Goal: Task Accomplishment & Management: Manage account settings

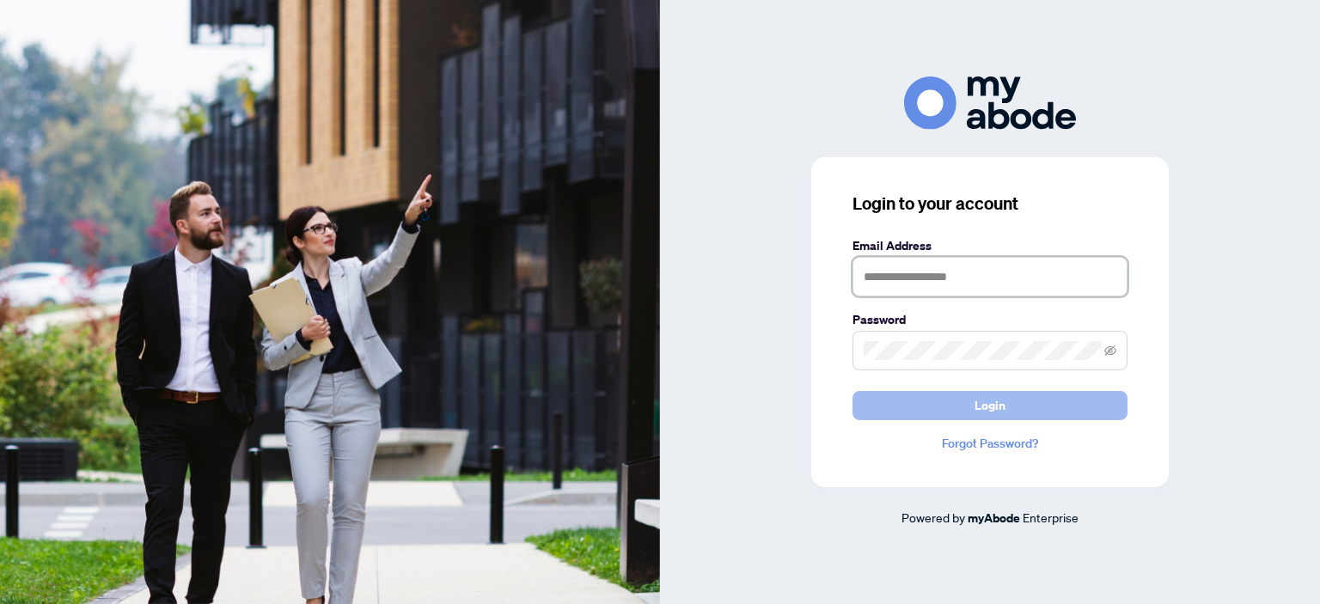
type input "**********"
click at [1003, 406] on span "Login" at bounding box center [989, 405] width 31 height 27
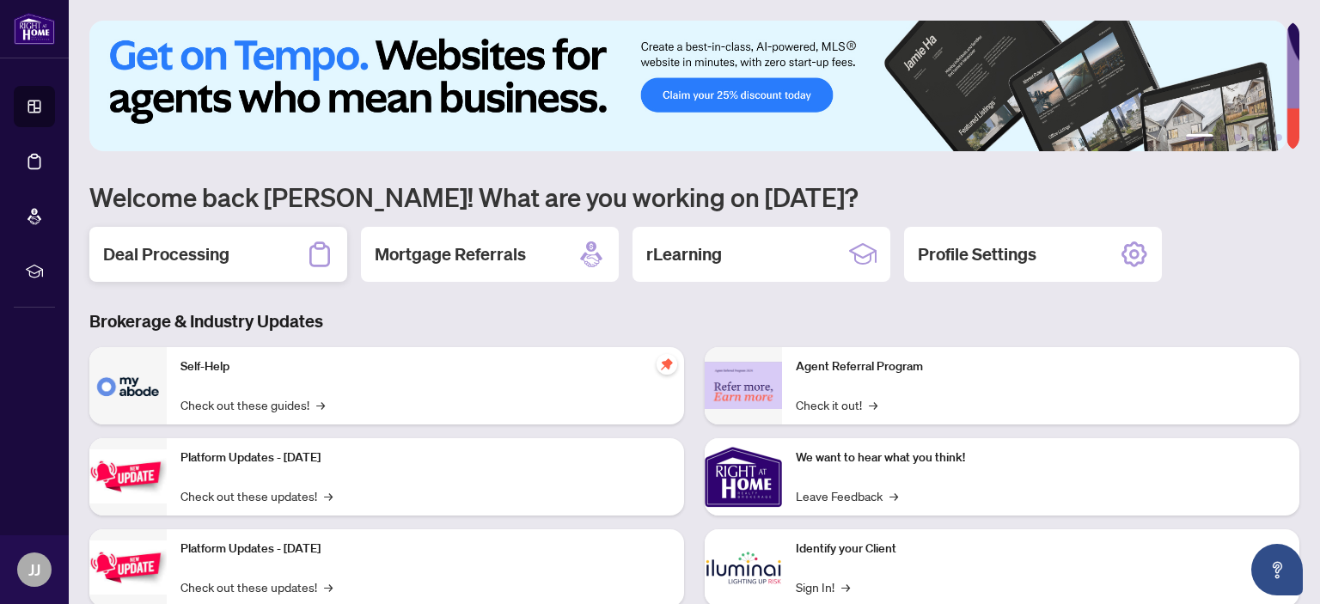
click at [167, 247] on h2 "Deal Processing" at bounding box center [166, 254] width 126 height 24
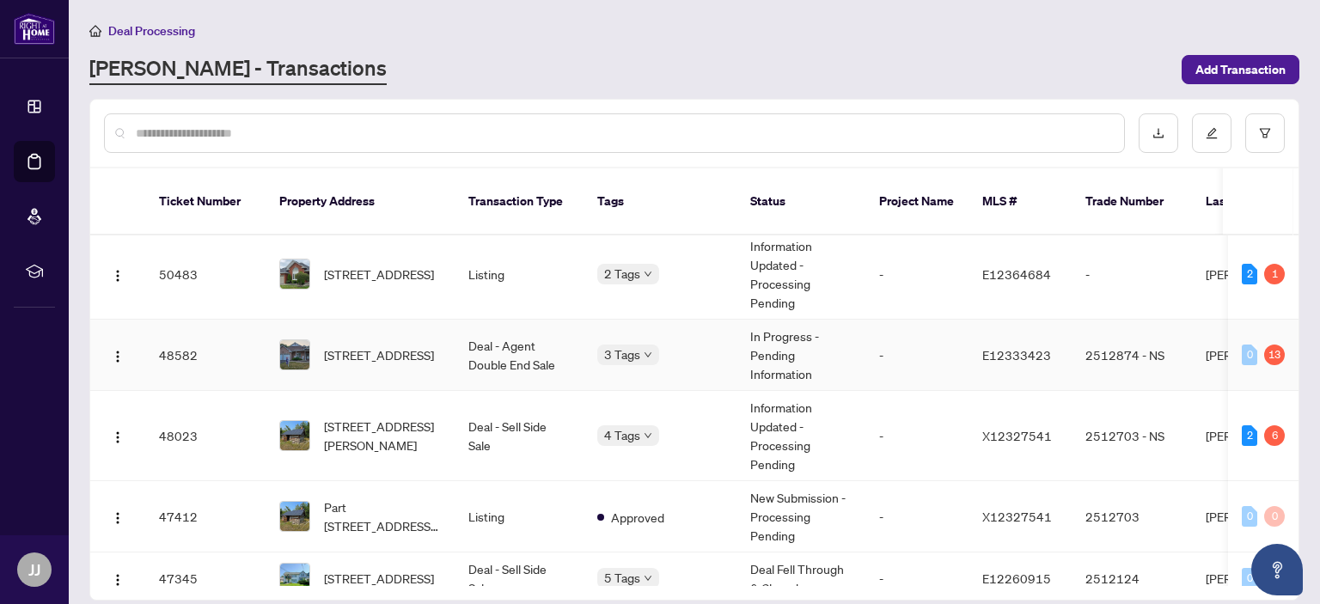
scroll to position [86, 0]
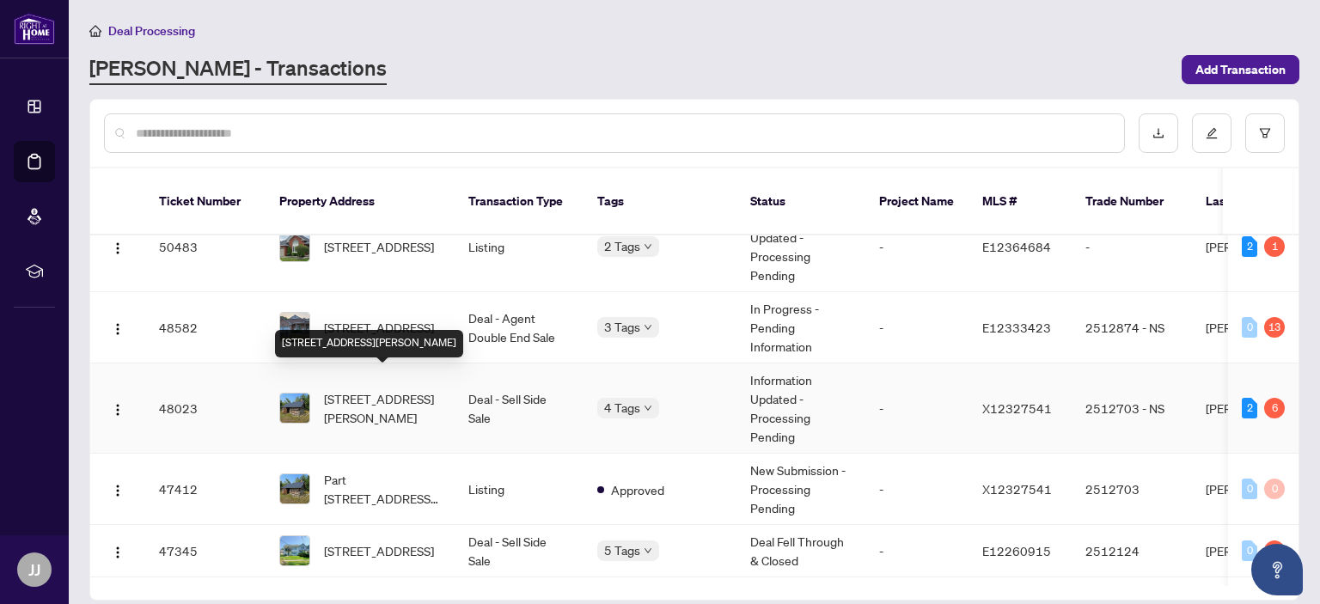
click at [343, 389] on span "[STREET_ADDRESS][PERSON_NAME]" at bounding box center [382, 408] width 117 height 38
click at [343, 374] on main "Deal Processing [PERSON_NAME] - Transactions Add Transaction Ticket Number Prop…" at bounding box center [694, 302] width 1251 height 604
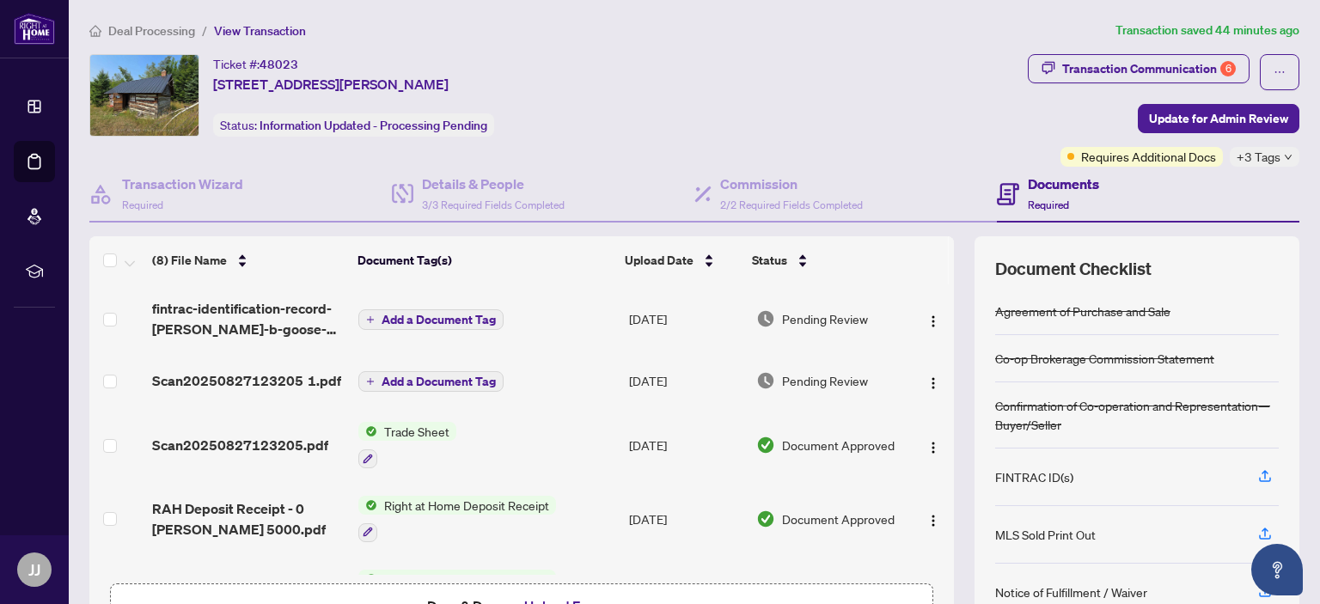
click at [746, 115] on div "Ticket #: [STREET_ADDRESS][PERSON_NAME] Status: Information Updated - Processin…" at bounding box center [554, 95] width 931 height 82
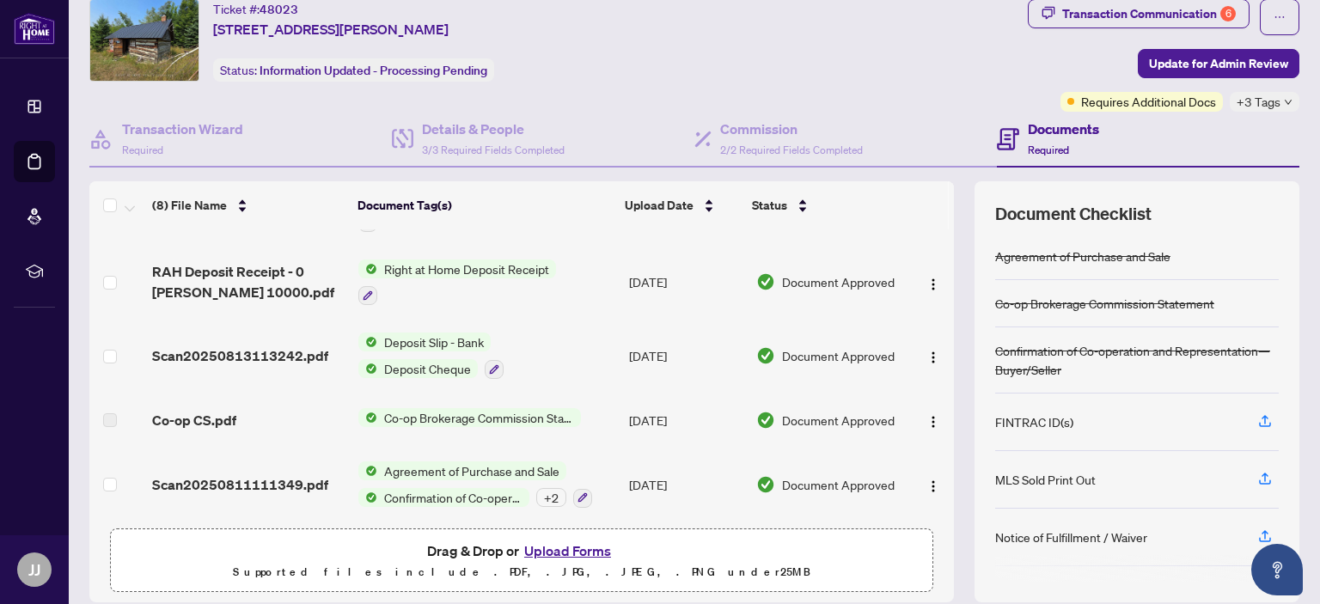
scroll to position [86, 0]
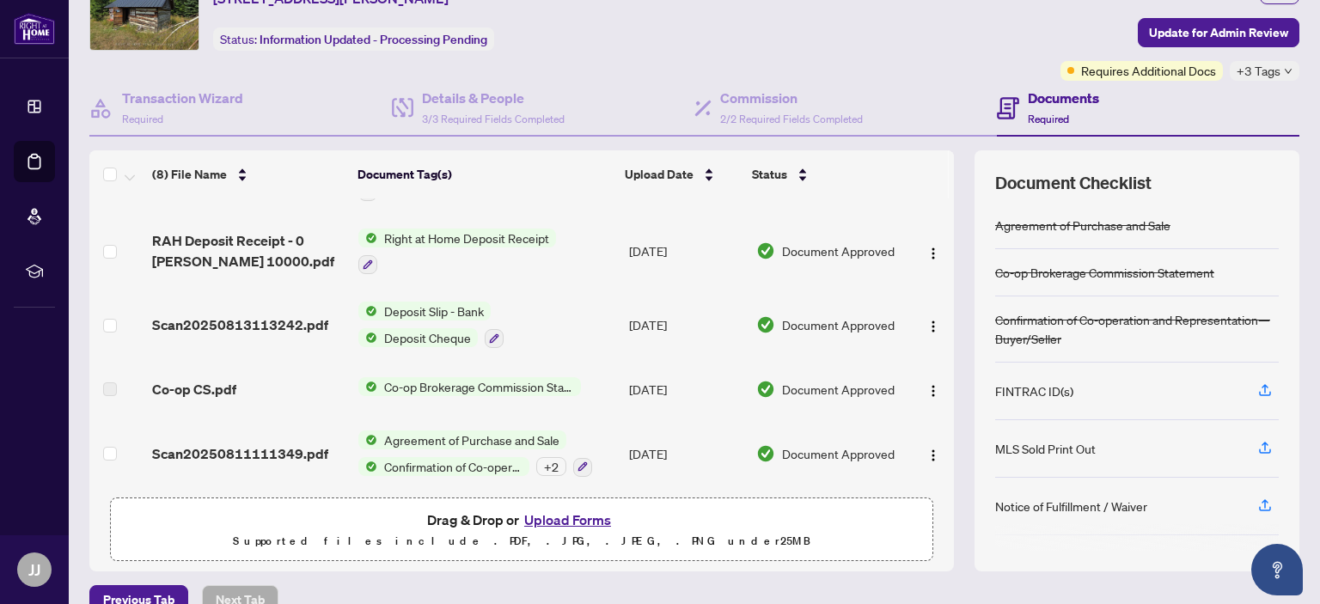
click at [419, 430] on span "Agreement of Purchase and Sale" at bounding box center [471, 439] width 189 height 19
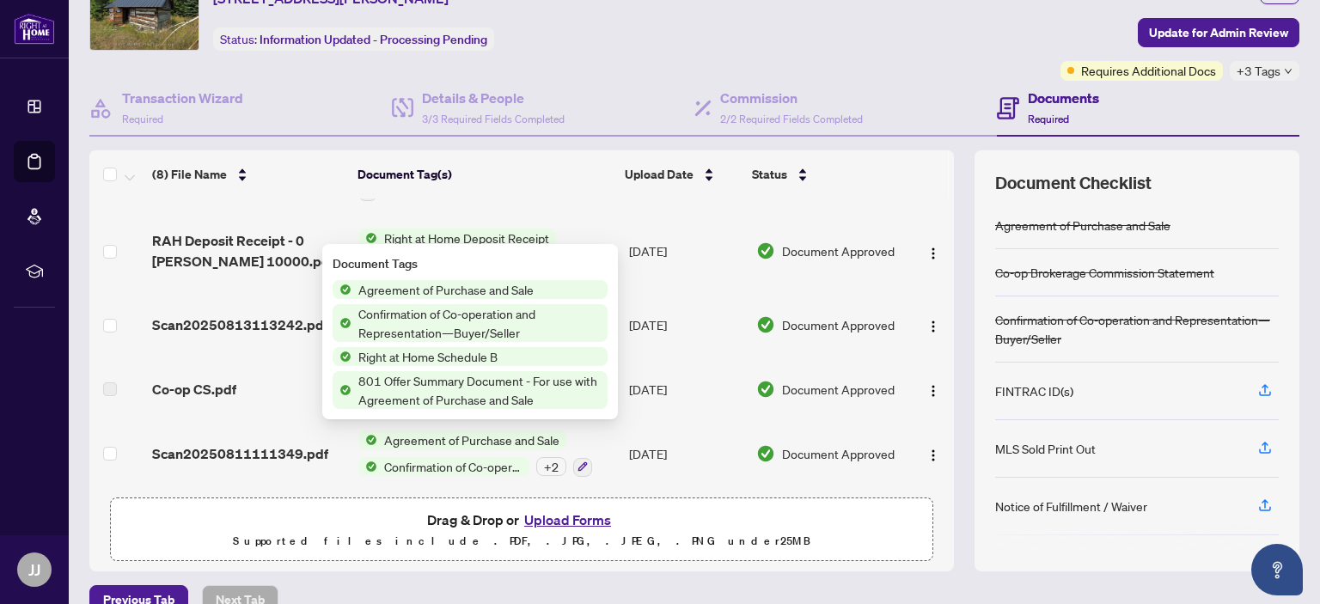
click at [401, 287] on span "Agreement of Purchase and Sale" at bounding box center [445, 289] width 189 height 19
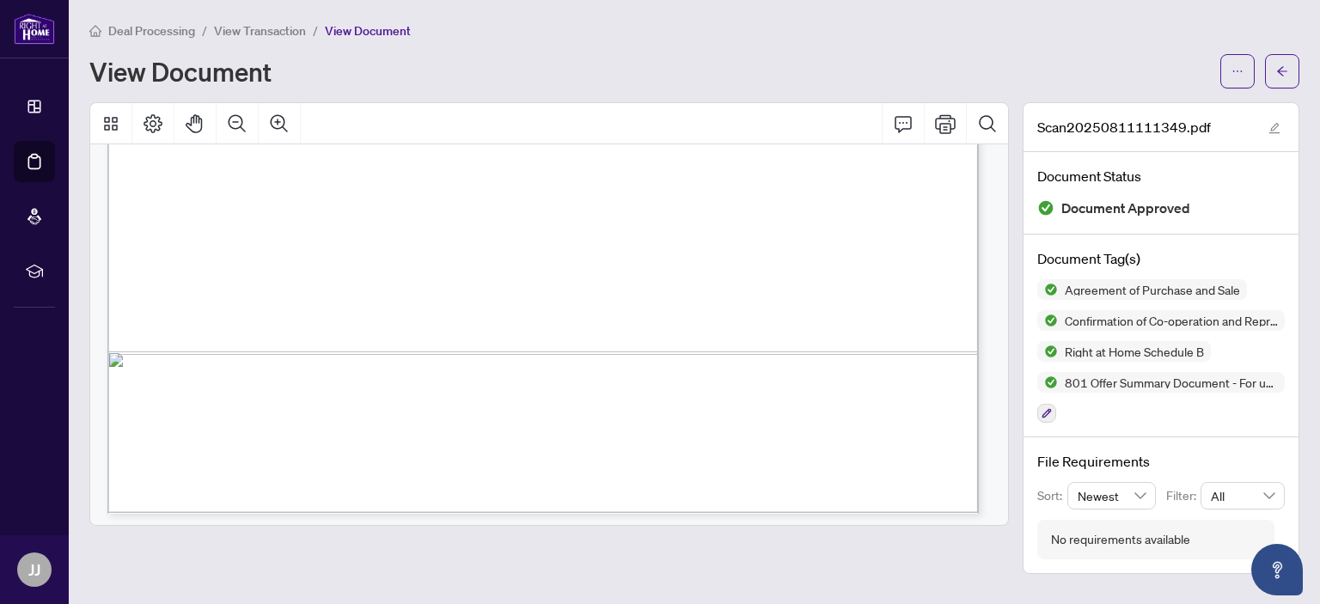
scroll to position [2835, 0]
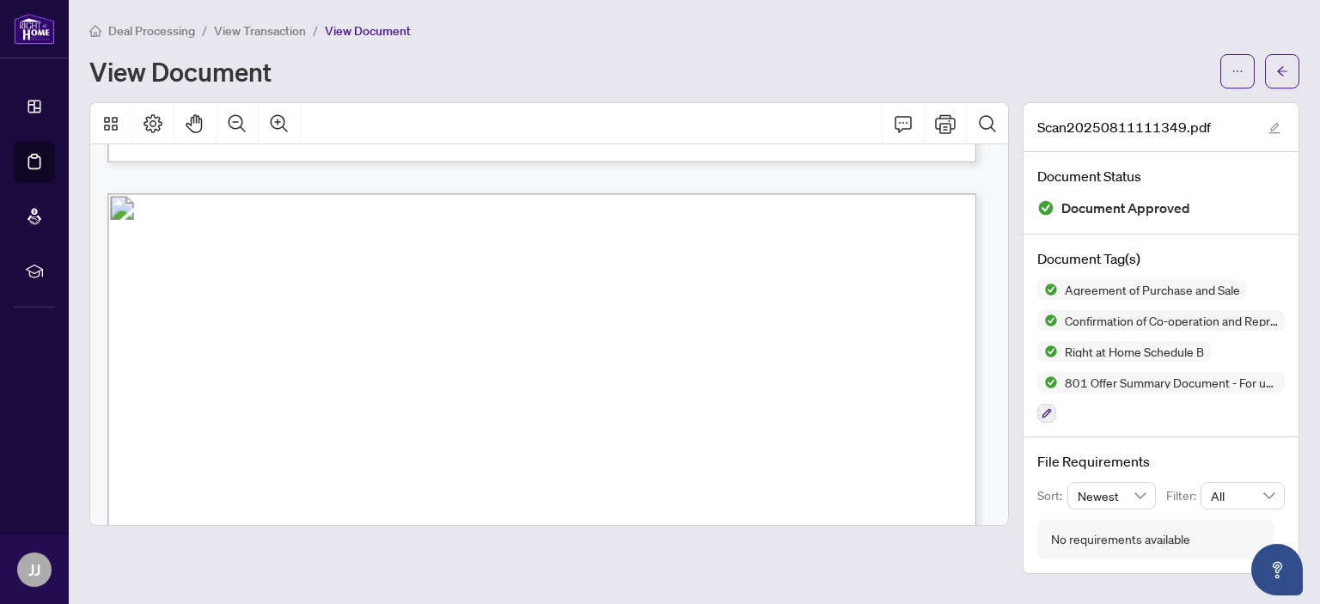
scroll to position [6014, 0]
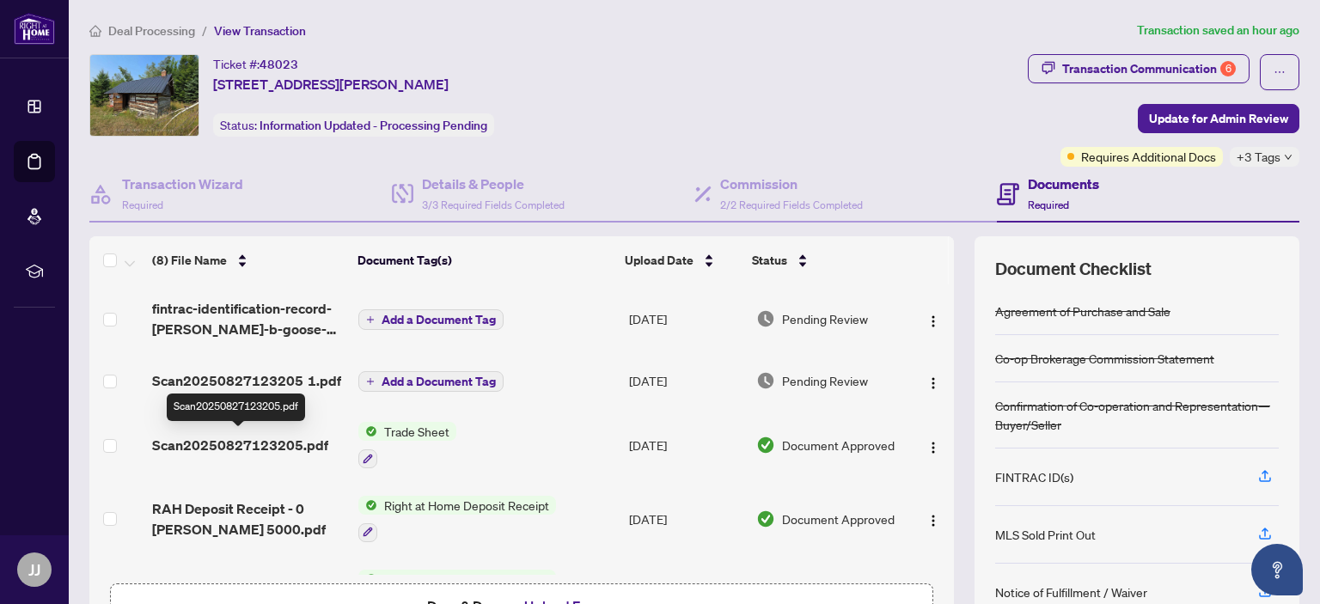
click at [246, 441] on span "Scan20250827123205.pdf" at bounding box center [240, 445] width 176 height 21
